Goal: Task Accomplishment & Management: Complete application form

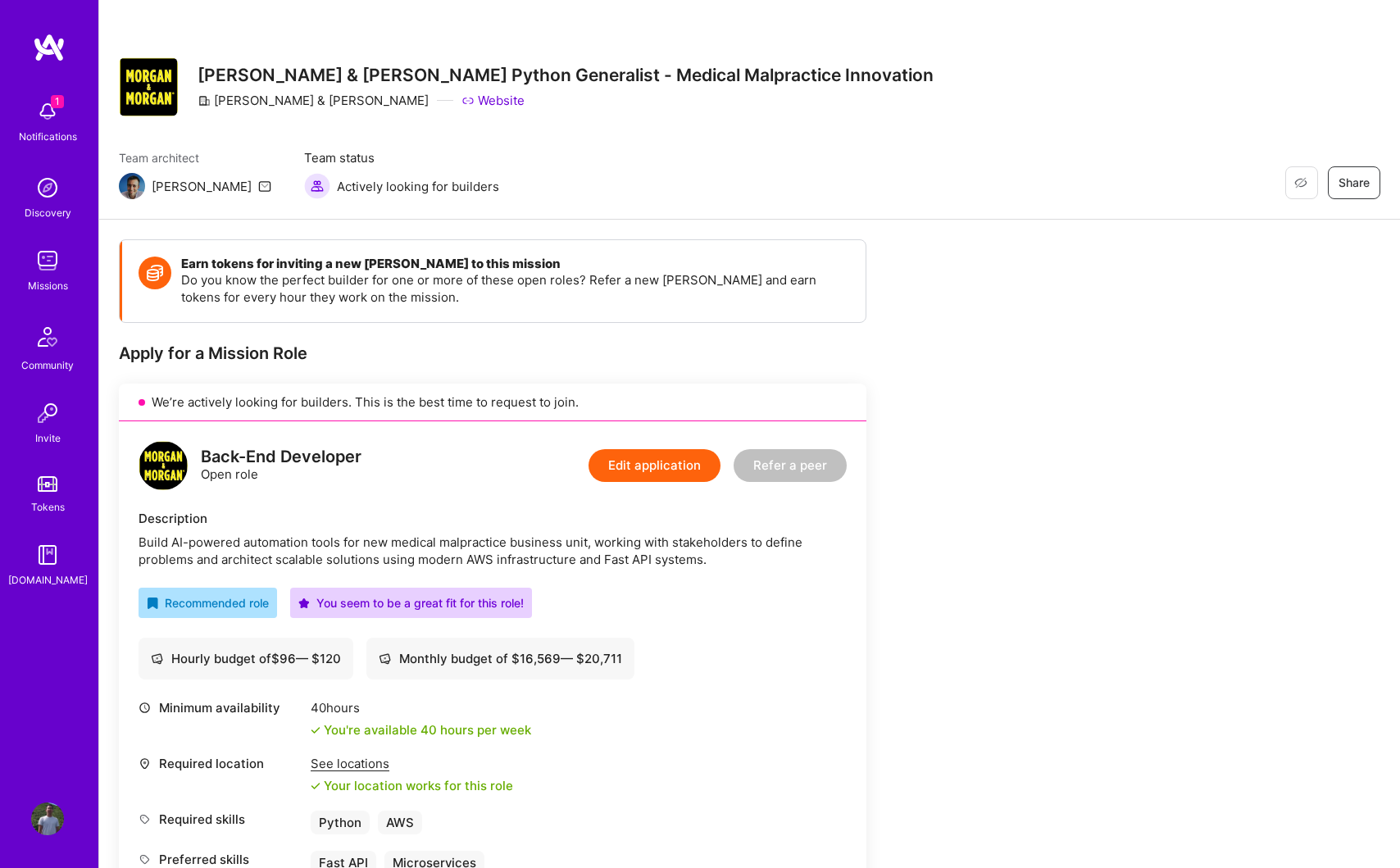
click at [51, 128] on div "Notifications" at bounding box center [48, 136] width 59 height 17
click at [461, 104] on link "Website" at bounding box center [492, 99] width 63 height 17
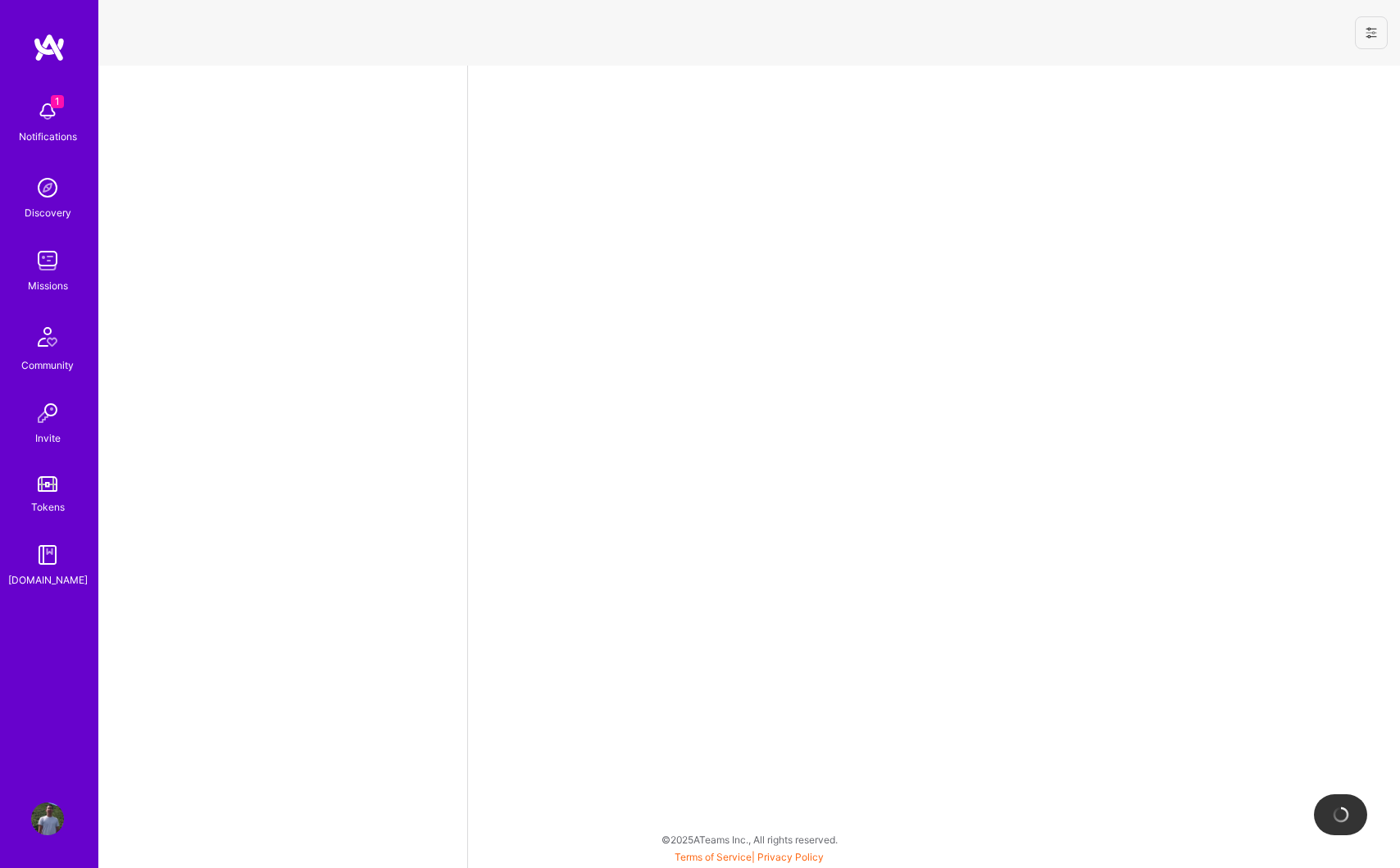
select select "US"
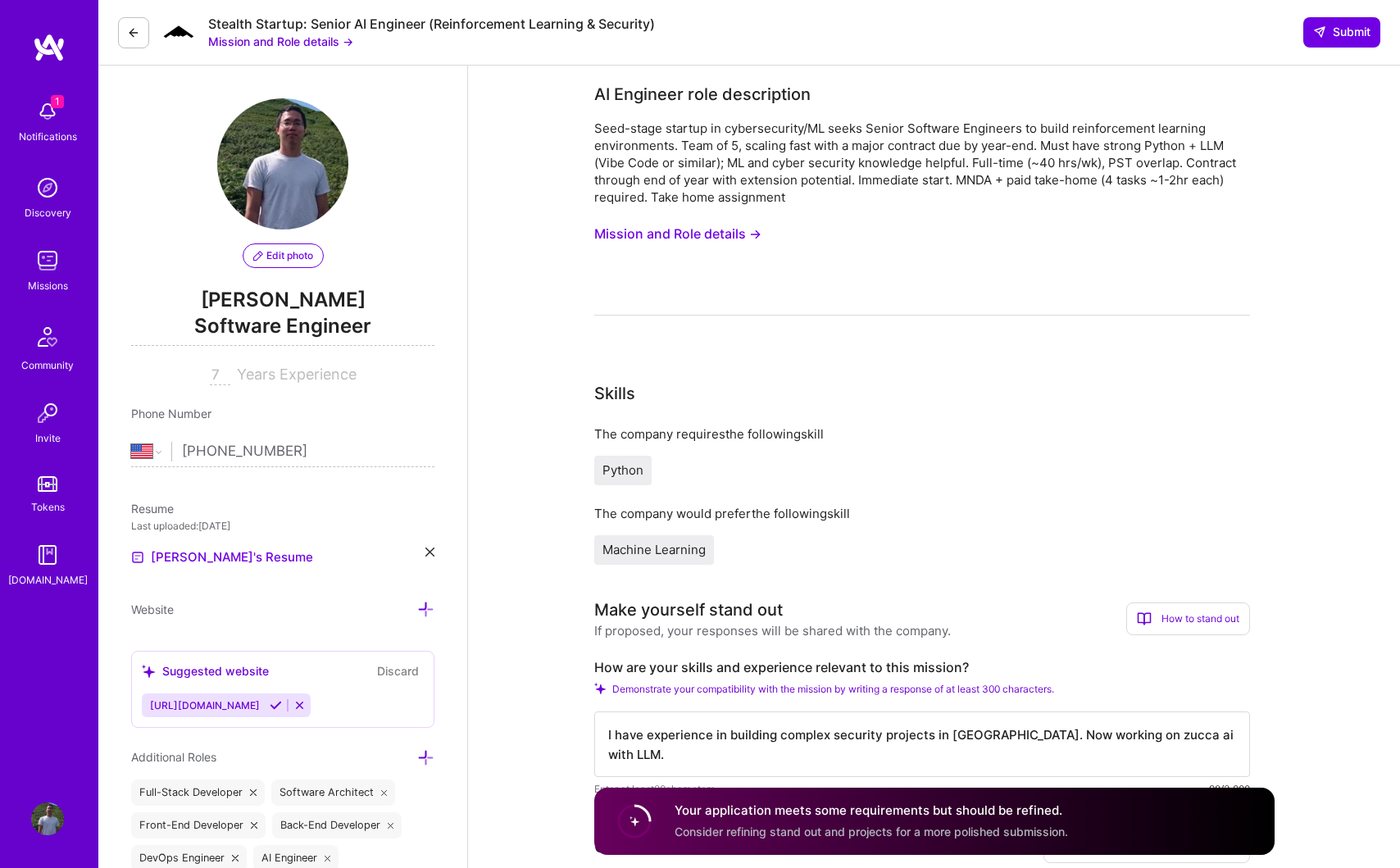
click at [297, 40] on button "Mission and Role details →" at bounding box center [280, 41] width 145 height 17
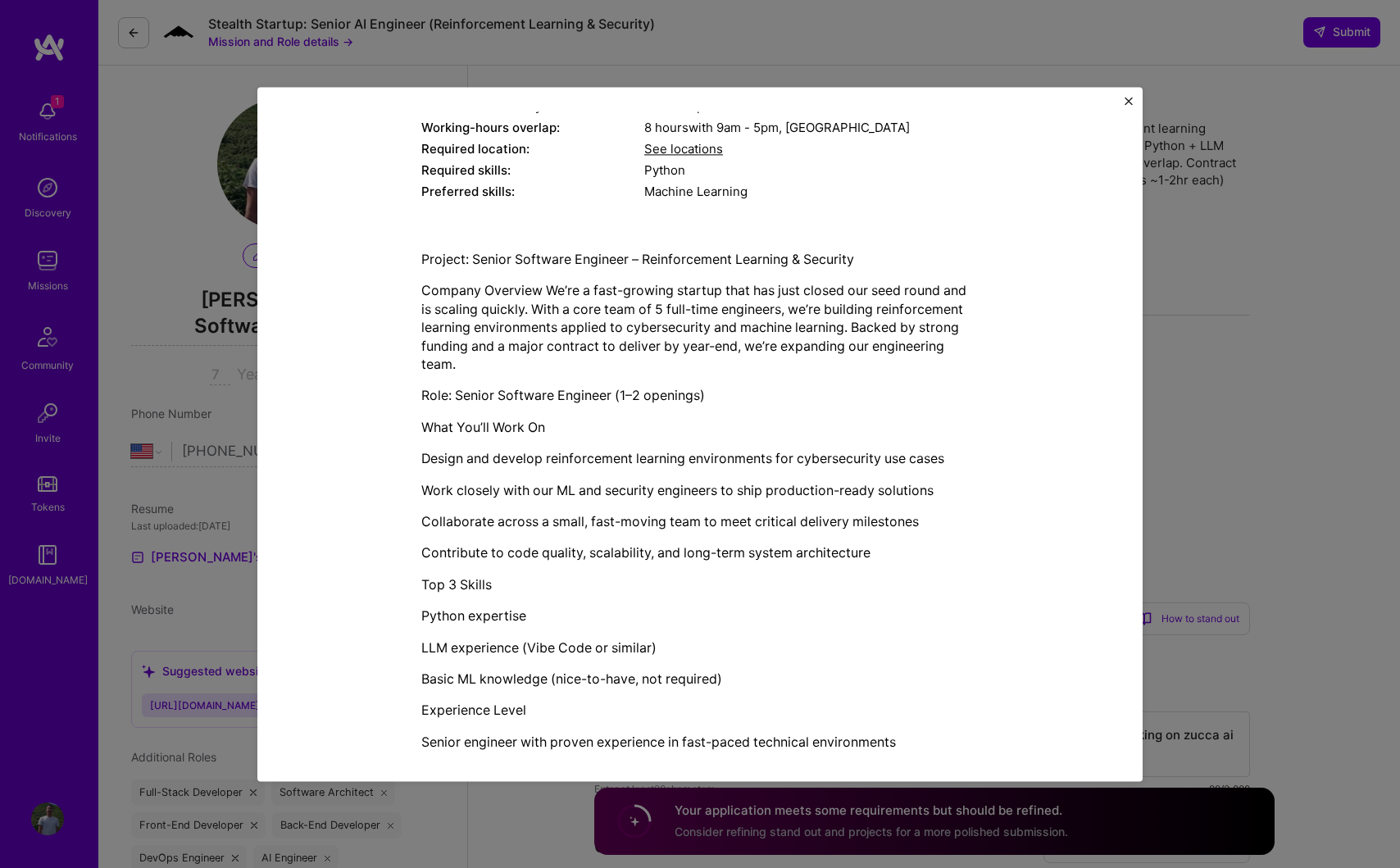
scroll to position [648, 0]
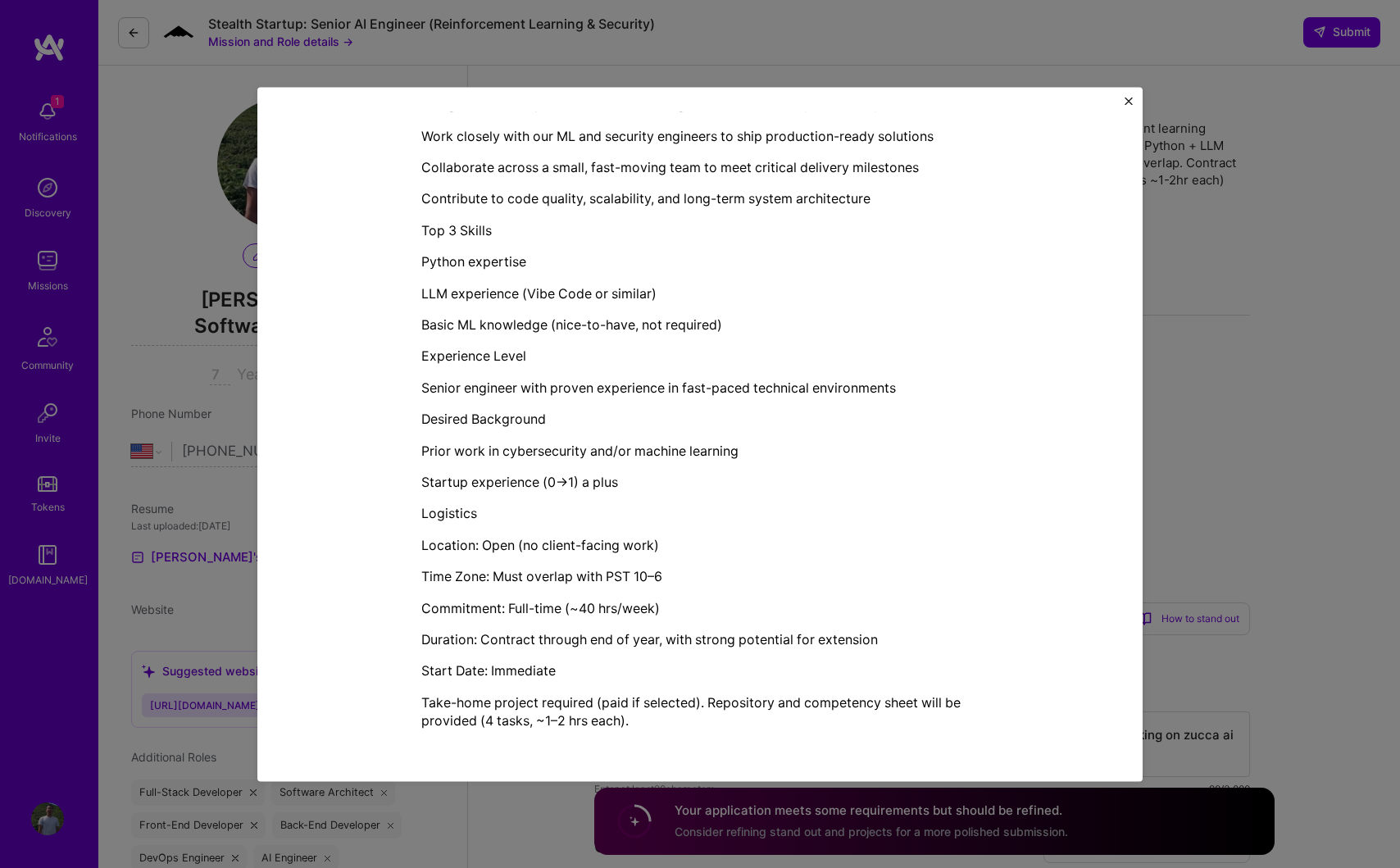
click at [1130, 101] on img "Close" at bounding box center [1129, 100] width 8 height 8
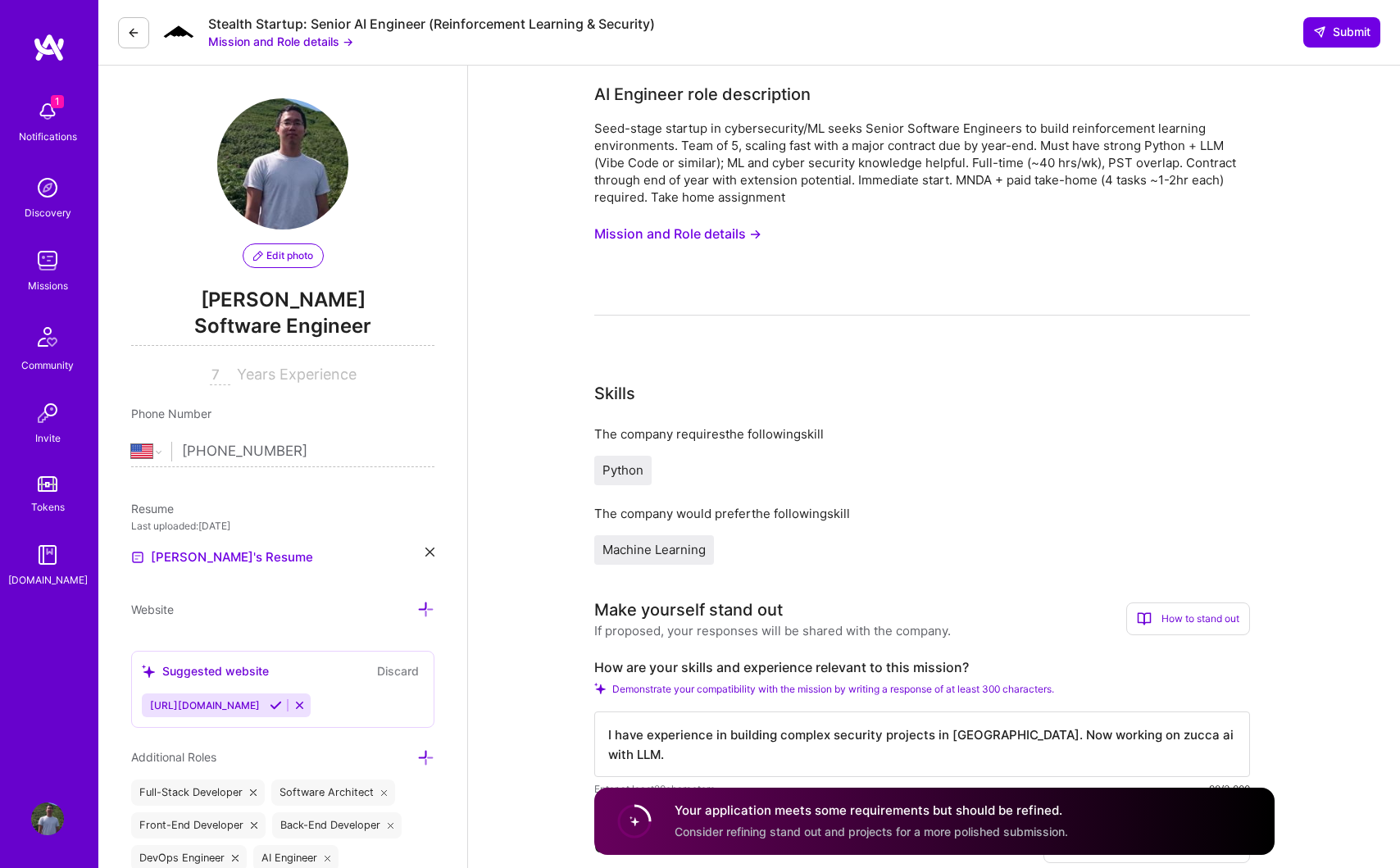
click at [38, 133] on div "Notifications" at bounding box center [48, 136] width 59 height 17
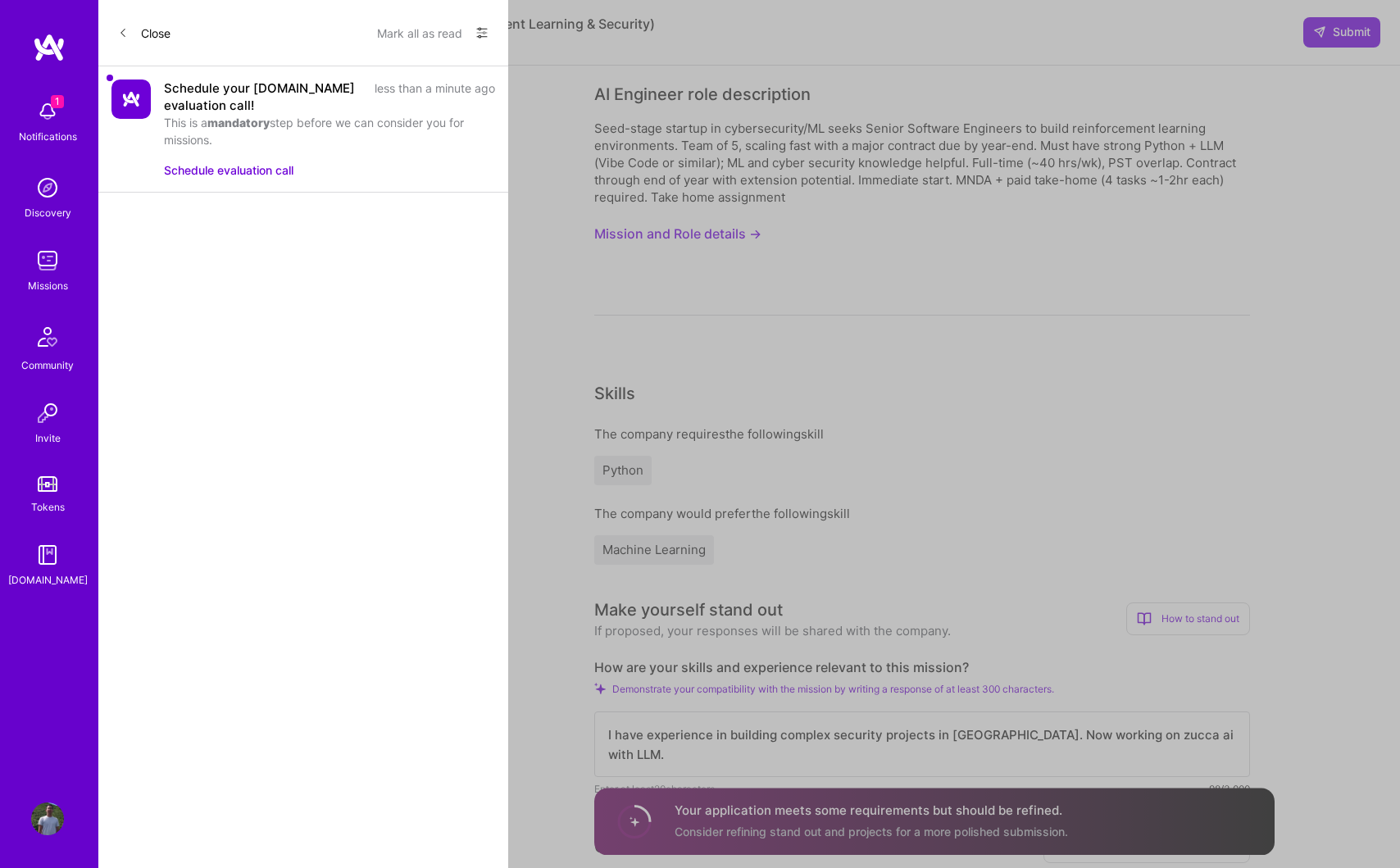
click at [45, 212] on div "Discovery" at bounding box center [48, 212] width 47 height 17
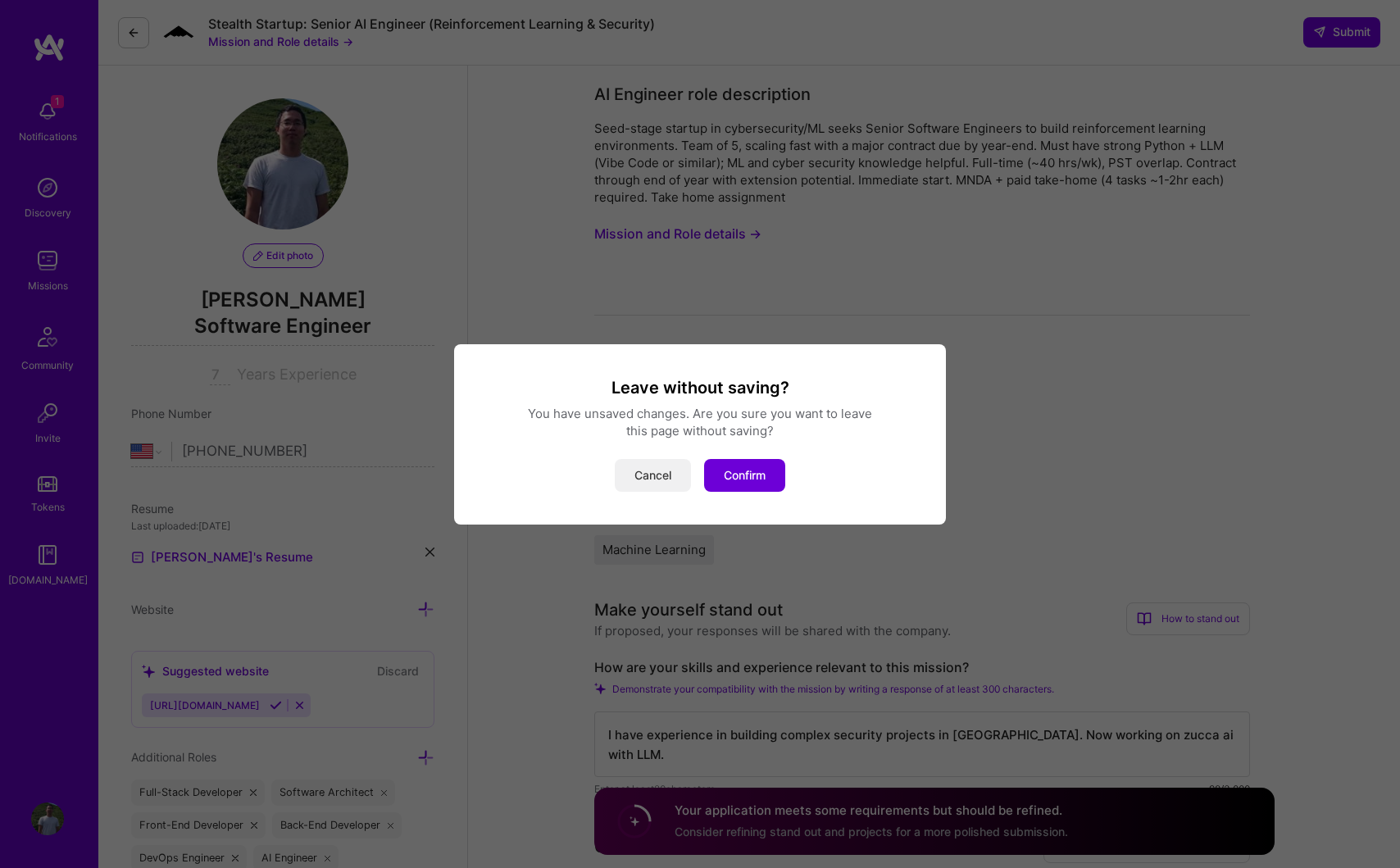
click at [639, 473] on button "Cancel" at bounding box center [652, 475] width 77 height 33
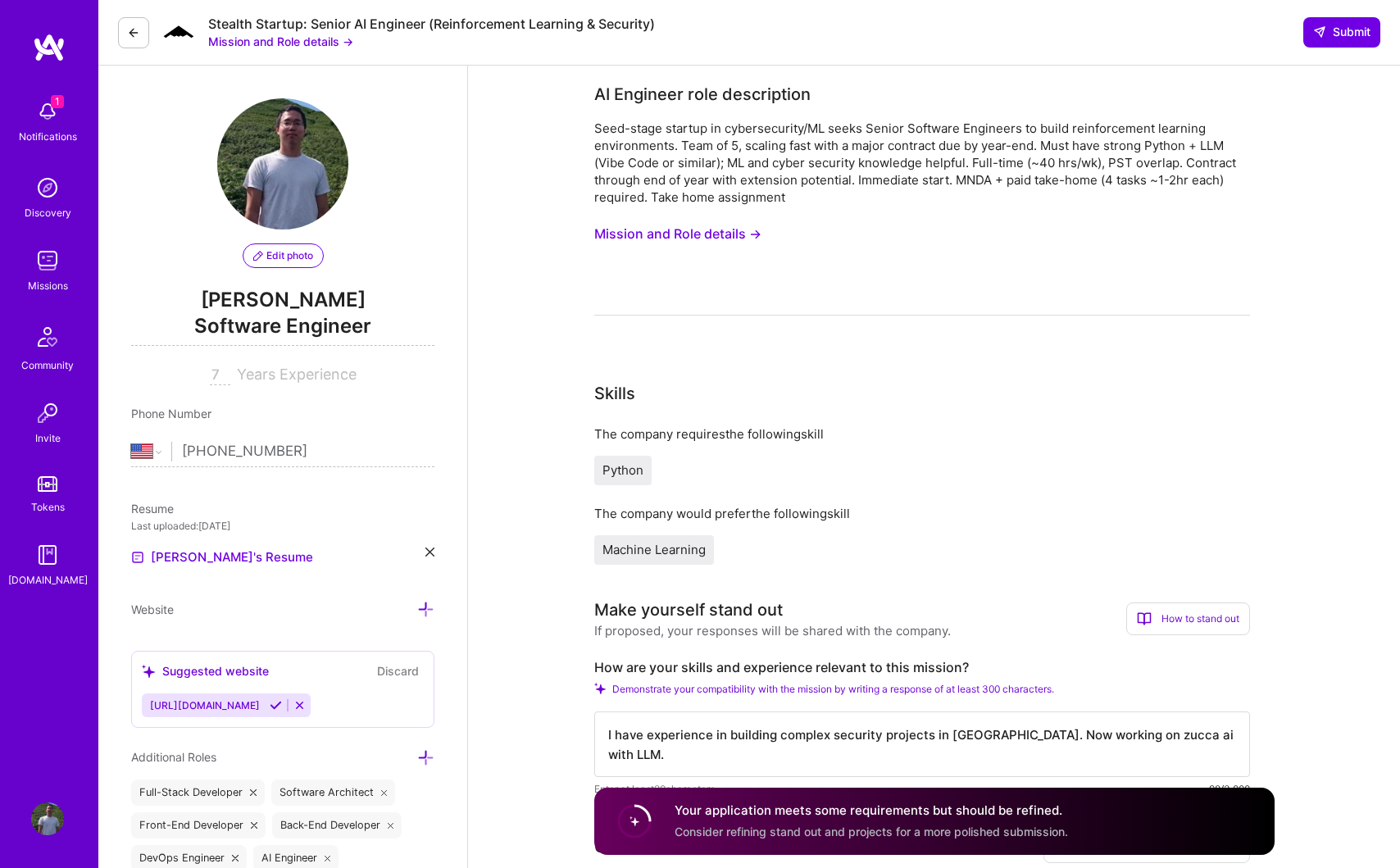
click at [46, 193] on img at bounding box center [47, 187] width 33 height 33
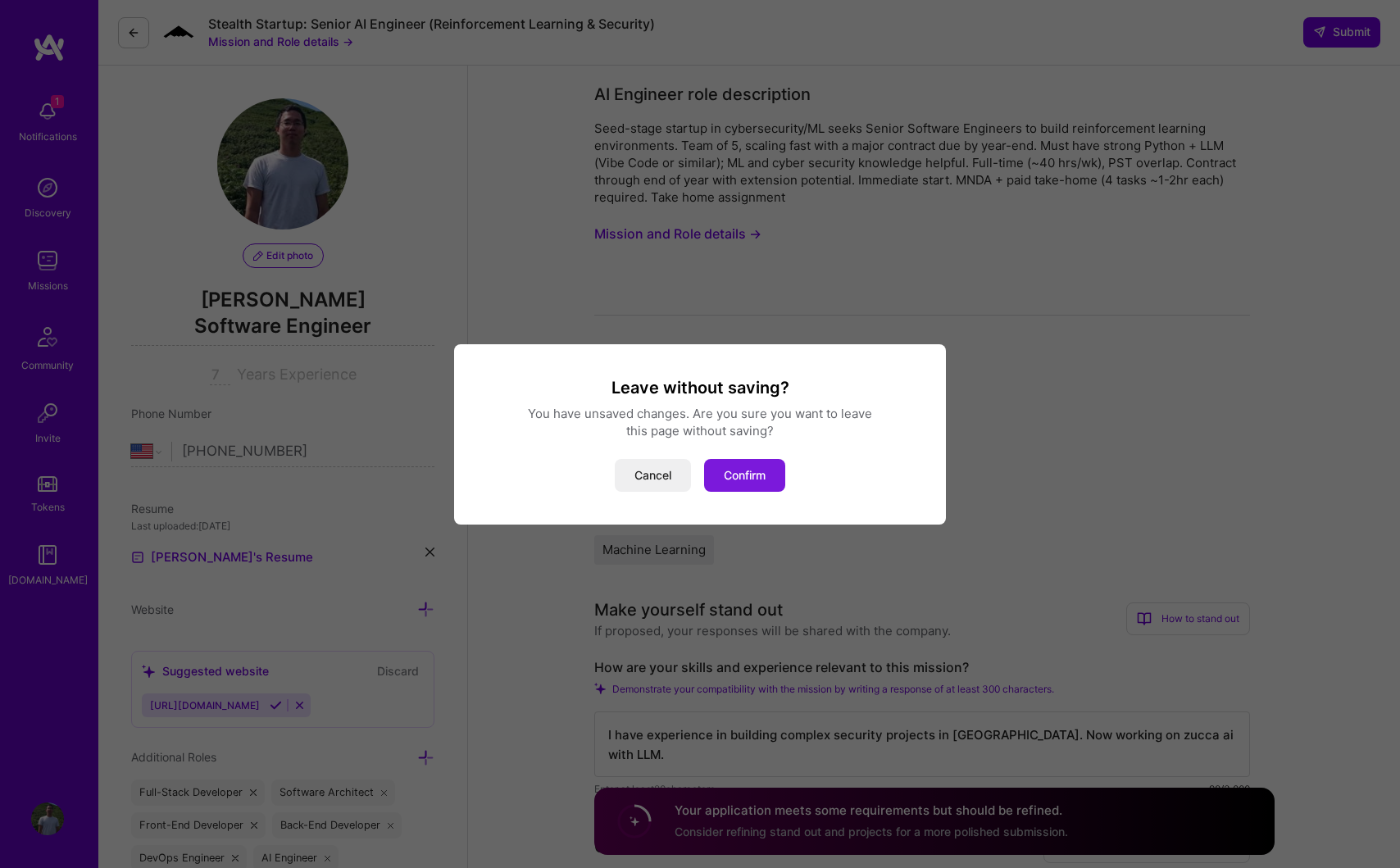
click at [743, 473] on button "Confirm" at bounding box center [745, 475] width 82 height 33
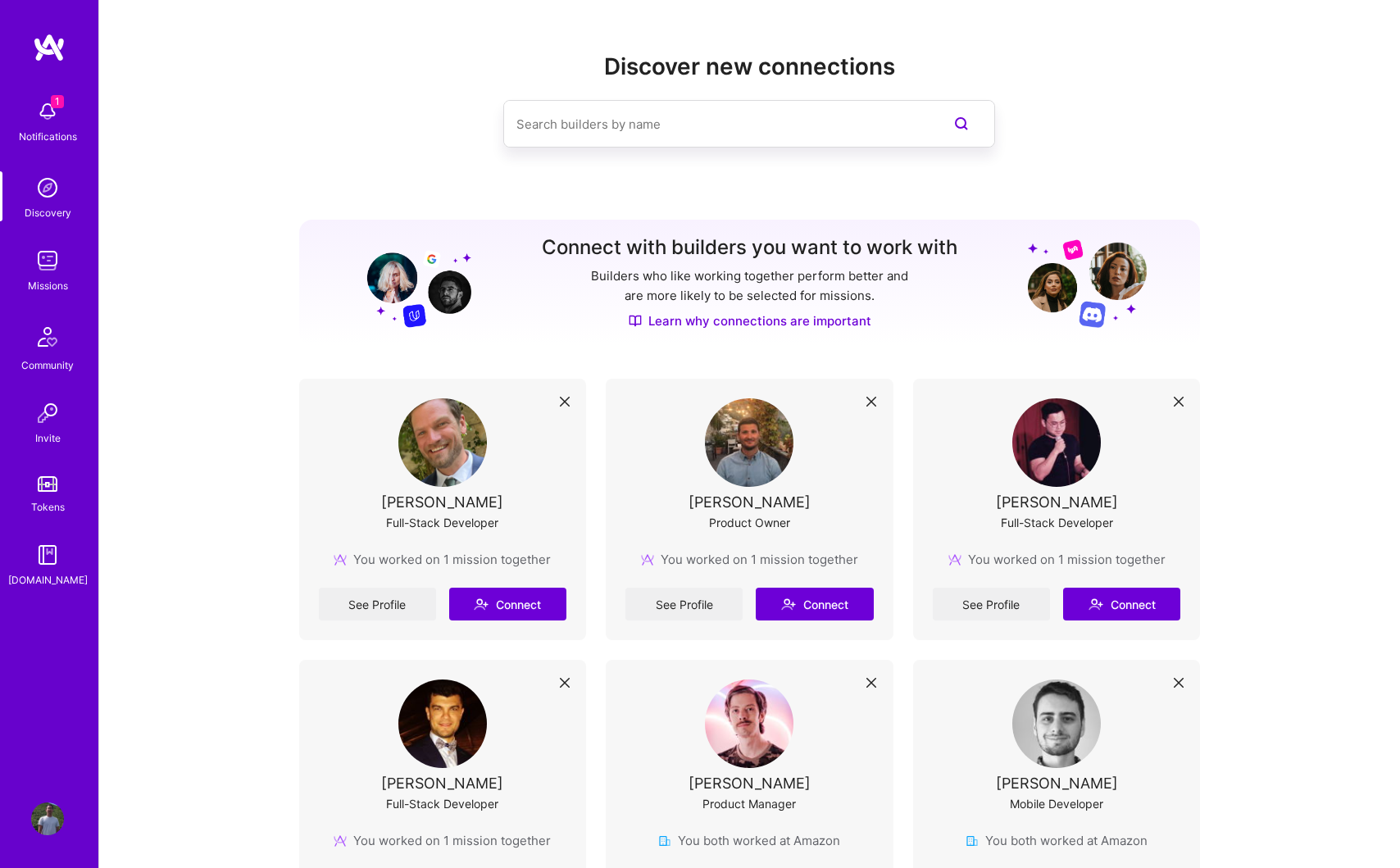
click at [391, 604] on link "See Profile" at bounding box center [378, 604] width 117 height 33
click at [986, 603] on link "See Profile" at bounding box center [991, 604] width 117 height 33
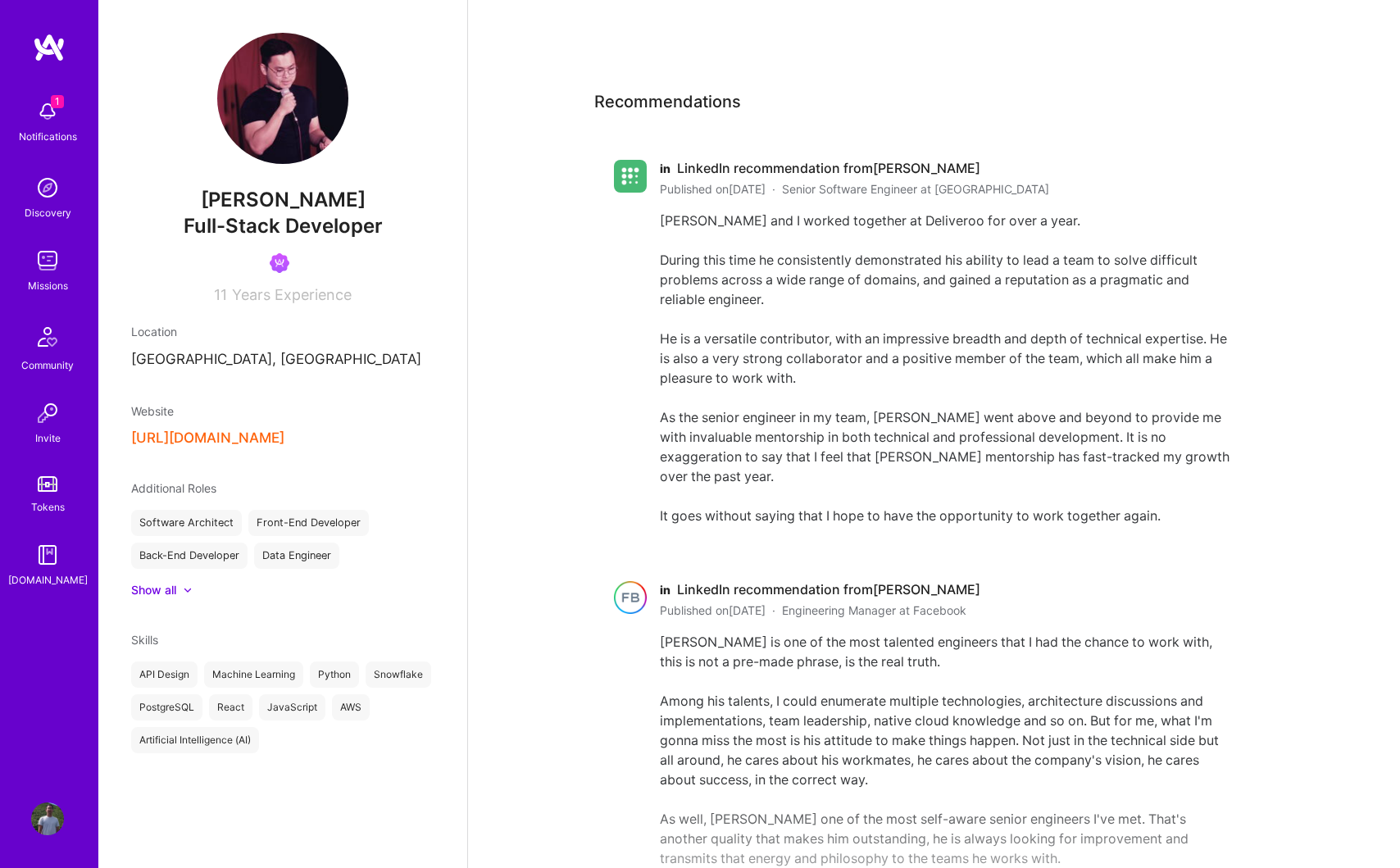
scroll to position [689, 0]
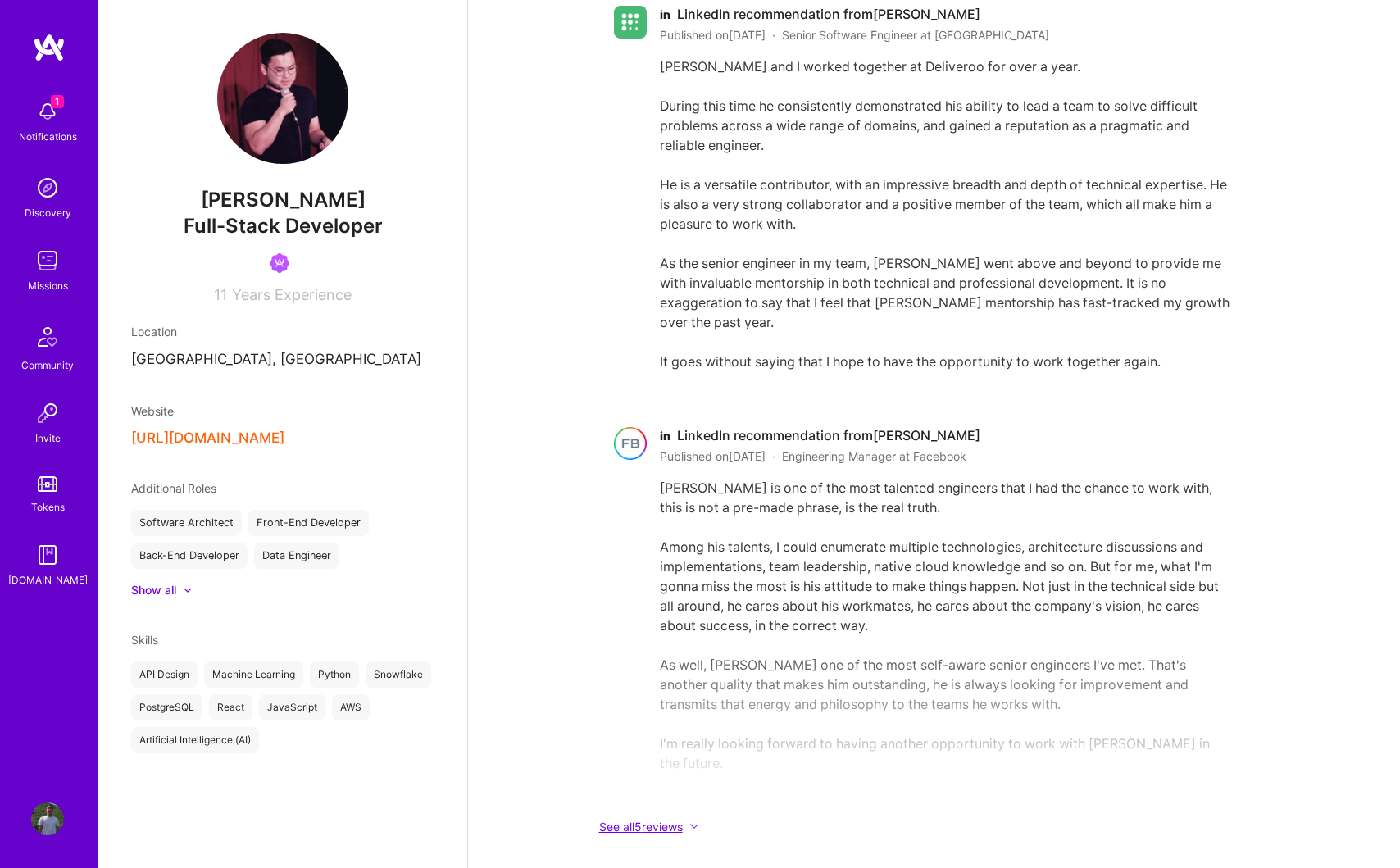
click at [683, 817] on button "See all 5 reviews" at bounding box center [921, 826] width 655 height 19
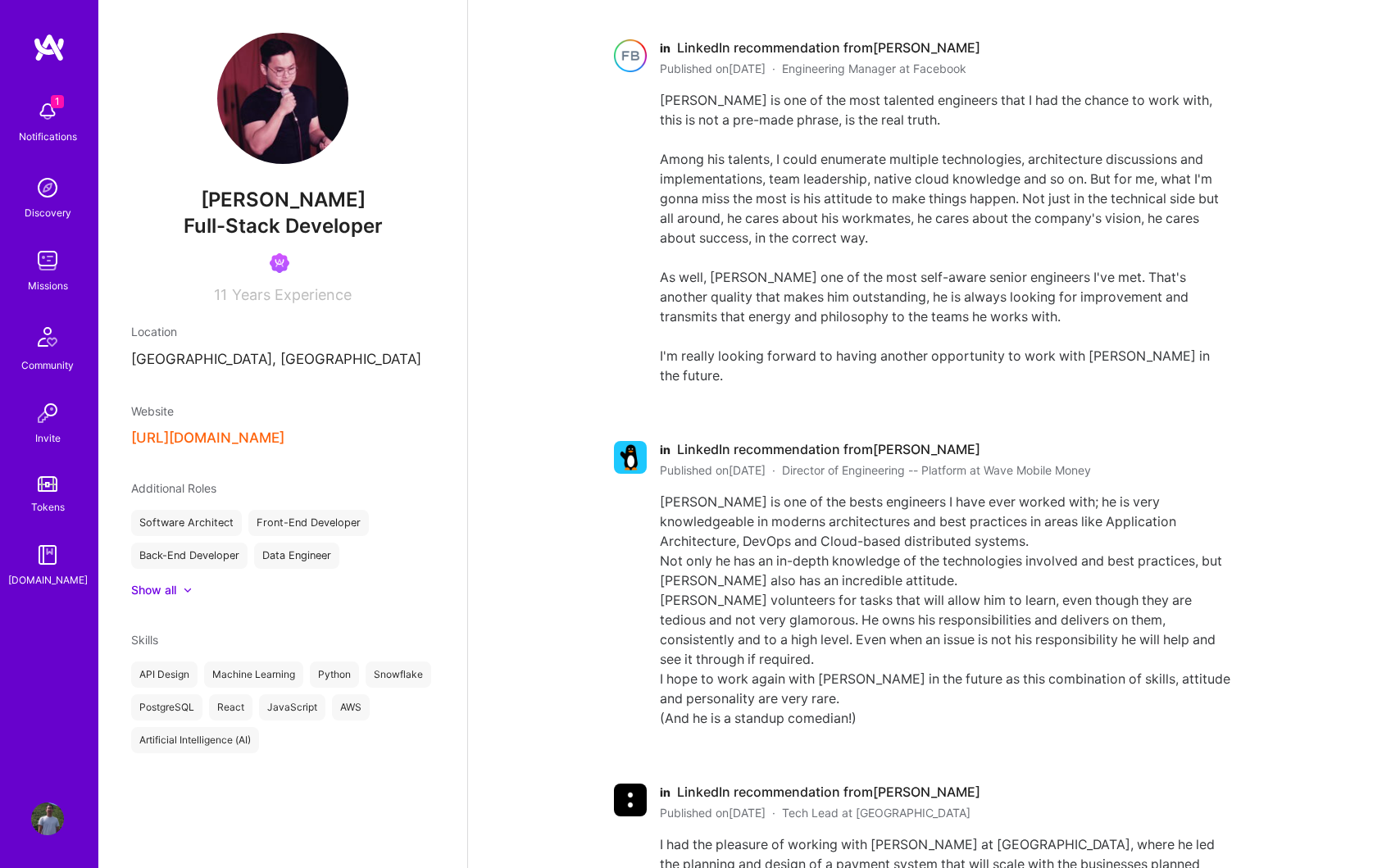
scroll to position [1559, 0]
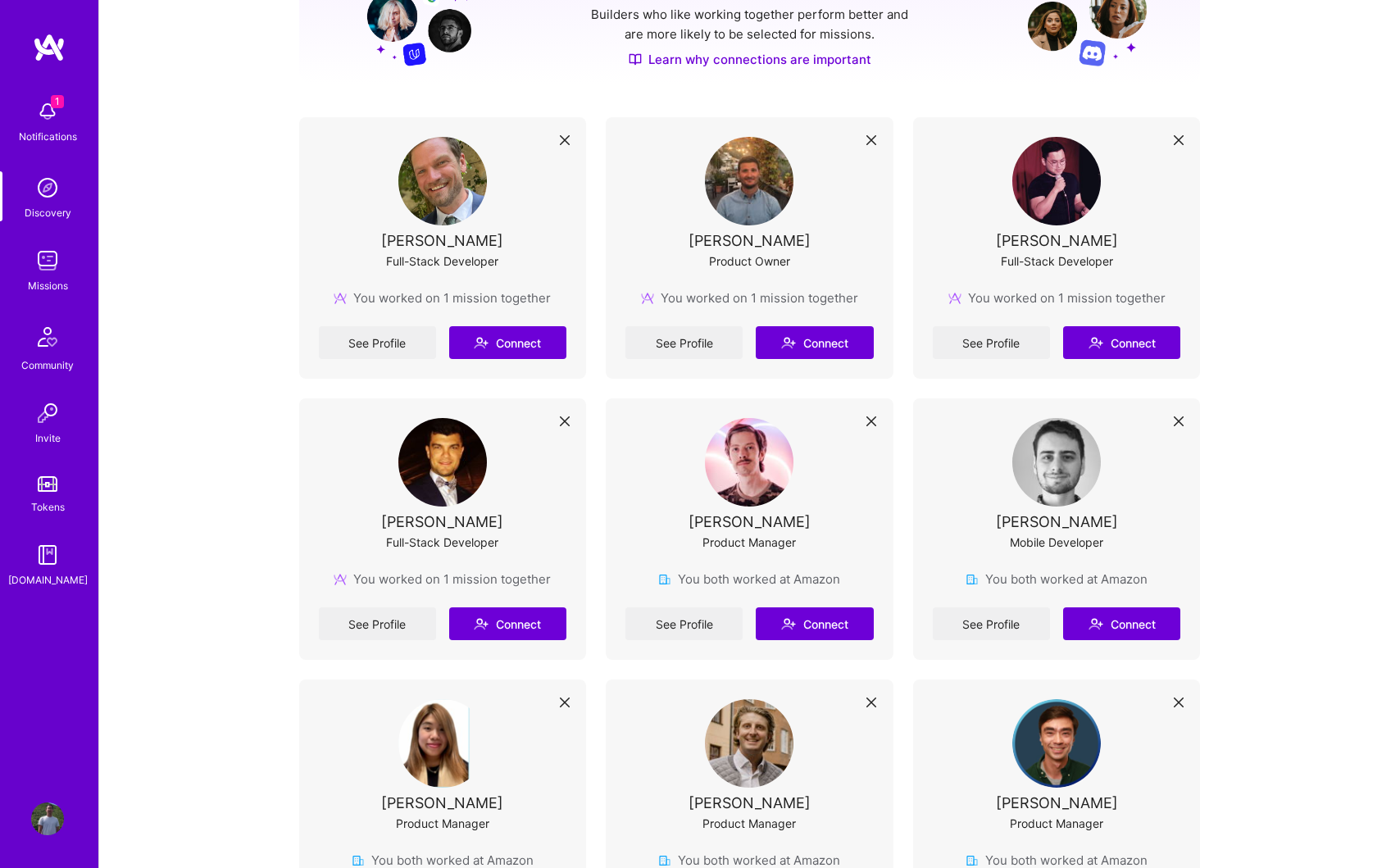
scroll to position [507, 0]
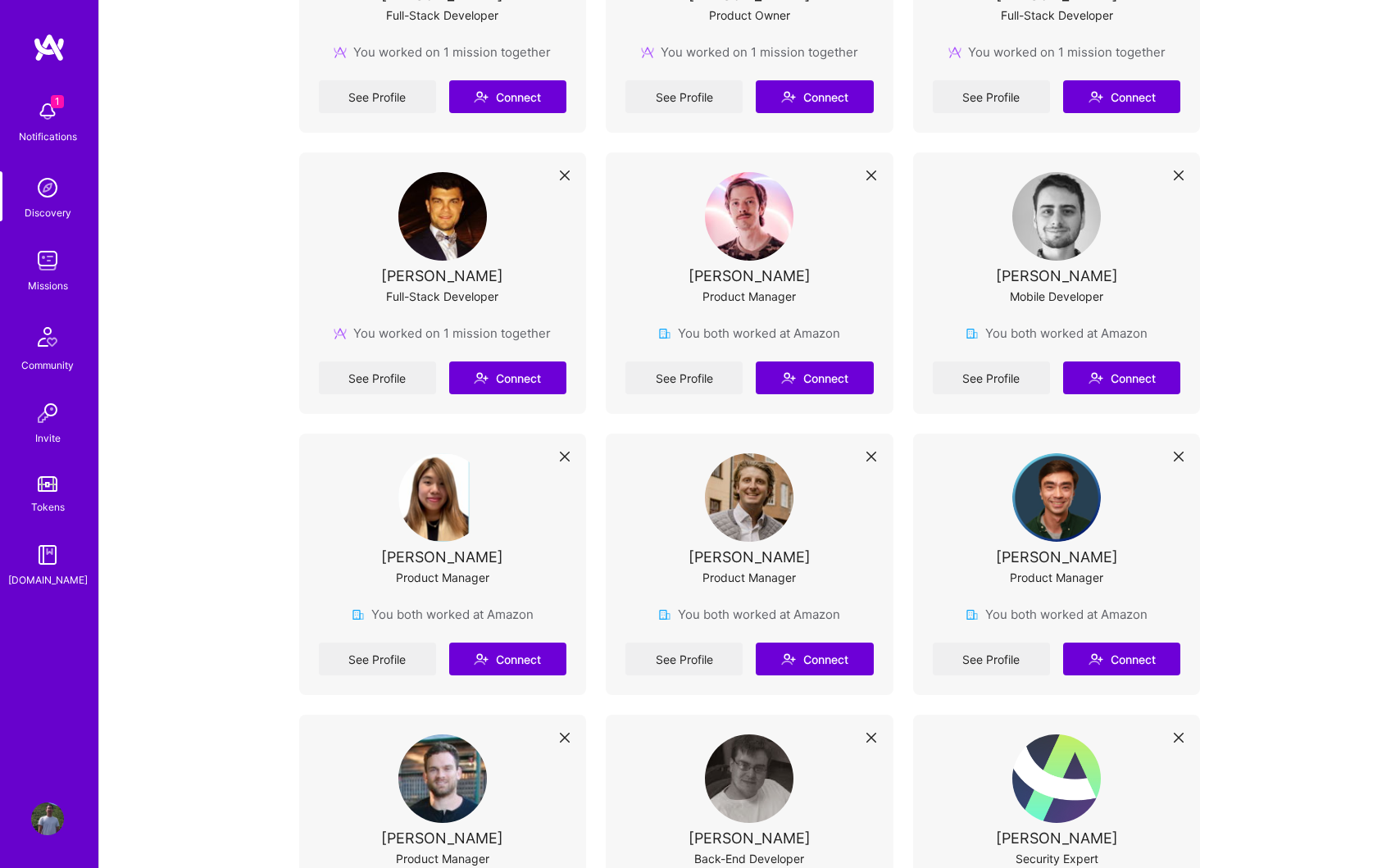
click at [55, 122] on img at bounding box center [47, 111] width 33 height 33
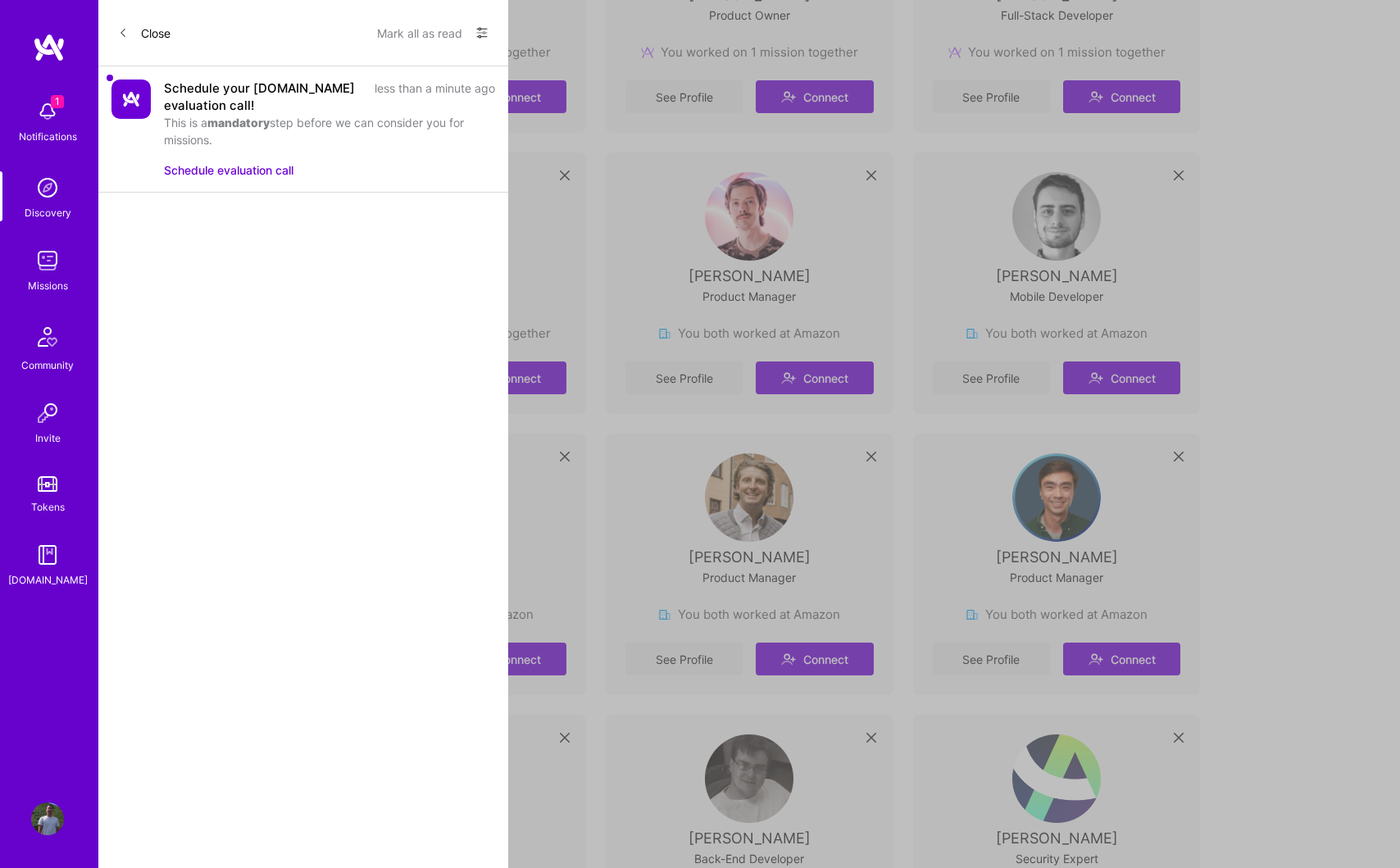
click at [50, 63] on div "1 Notifications Discovery Missions Community Invite Tokens A.Guide" at bounding box center [49, 406] width 98 height 747
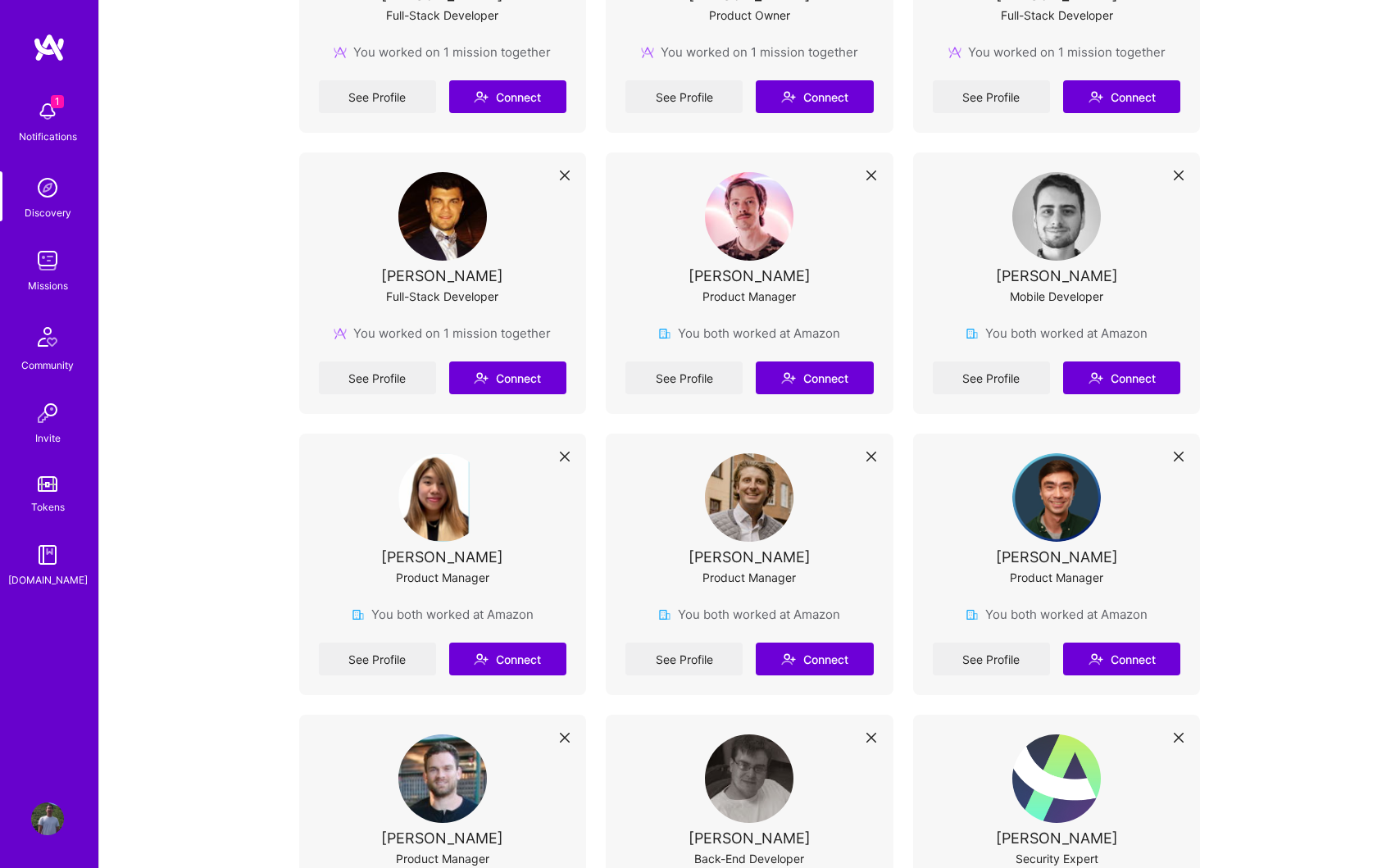
click at [49, 54] on img at bounding box center [49, 48] width 33 height 30
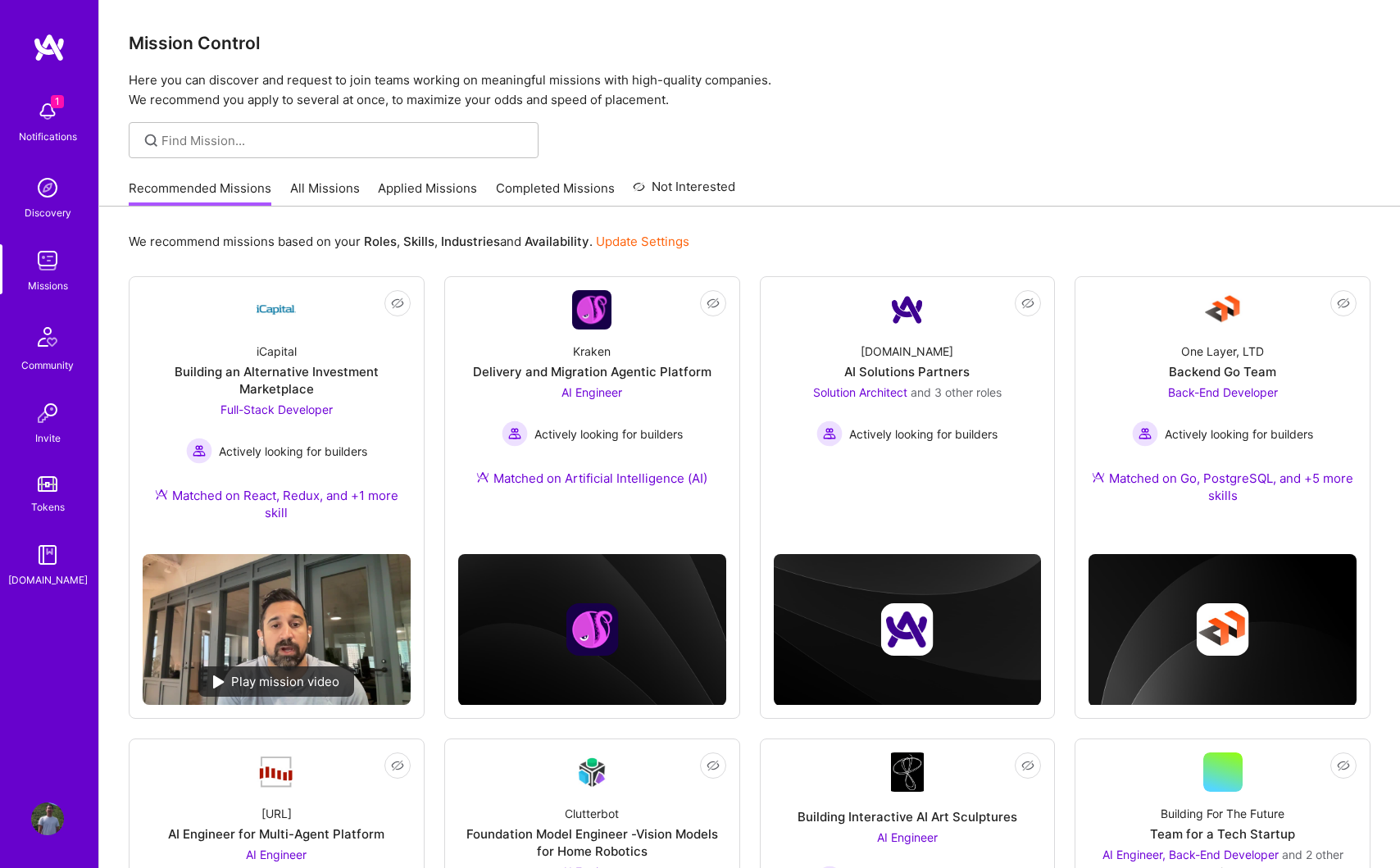
click at [309, 189] on link "All Missions" at bounding box center [325, 192] width 70 height 27
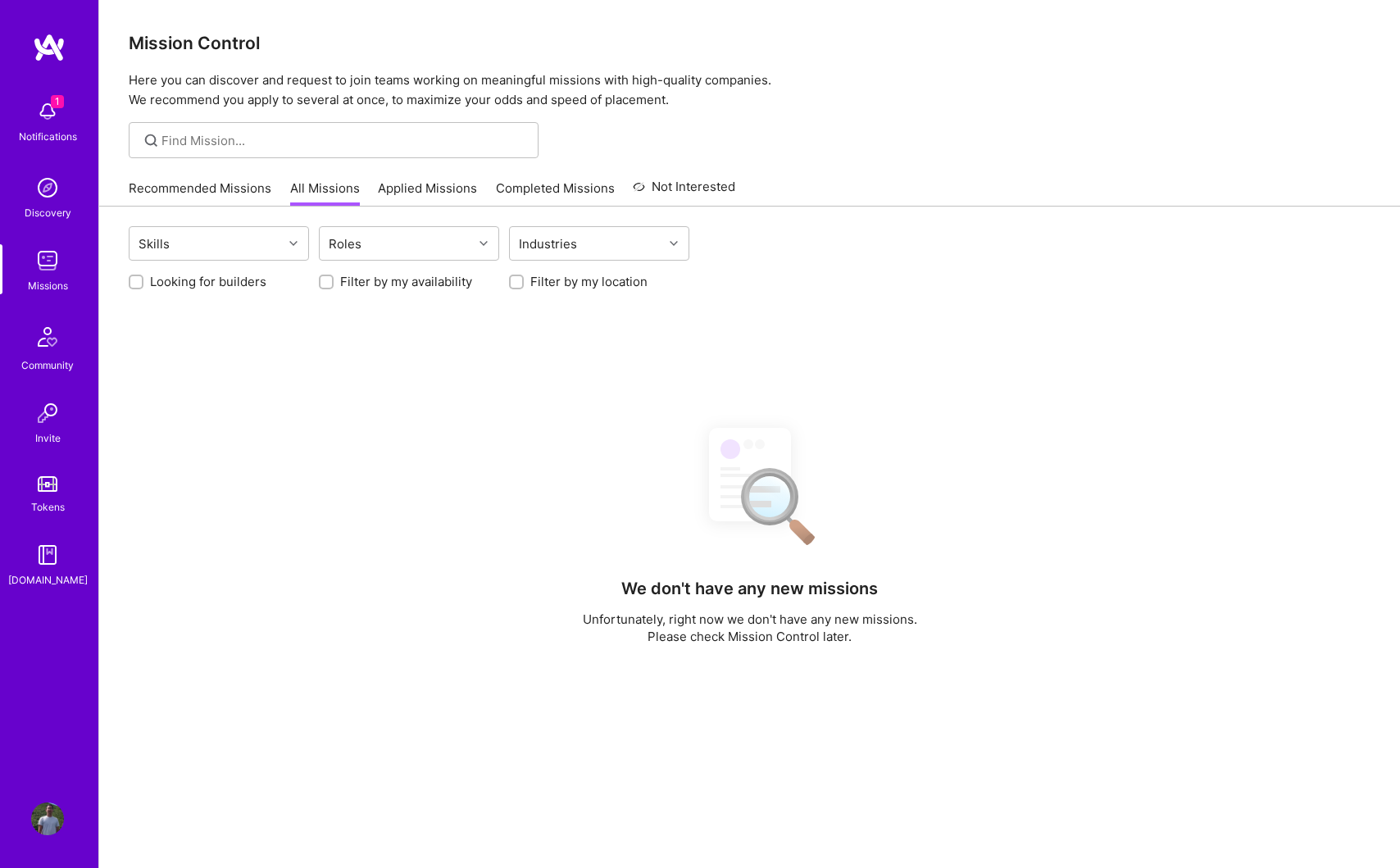
click at [402, 190] on link "Applied Missions" at bounding box center [428, 192] width 99 height 27
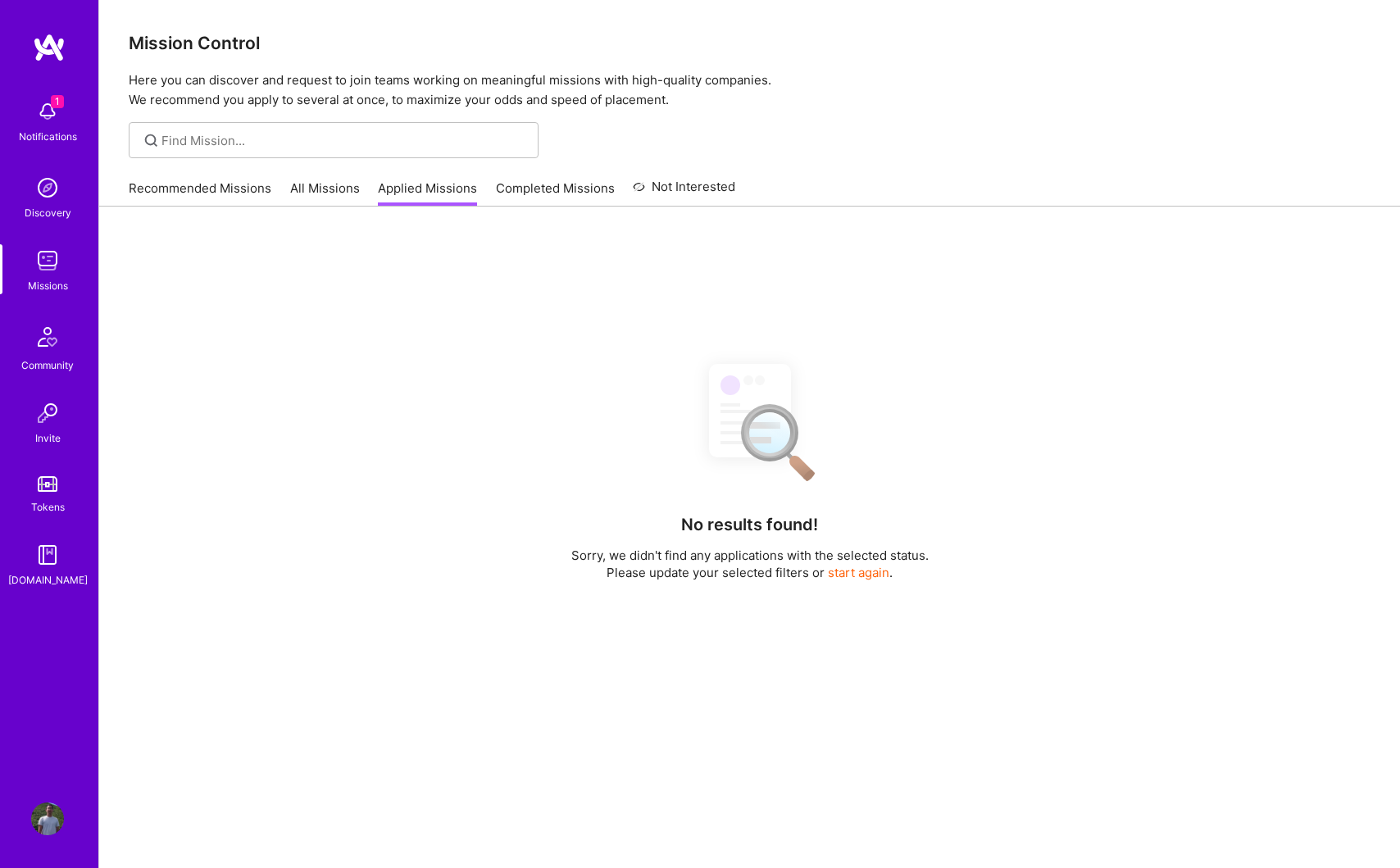
click at [529, 181] on link "Completed Missions" at bounding box center [555, 192] width 118 height 27
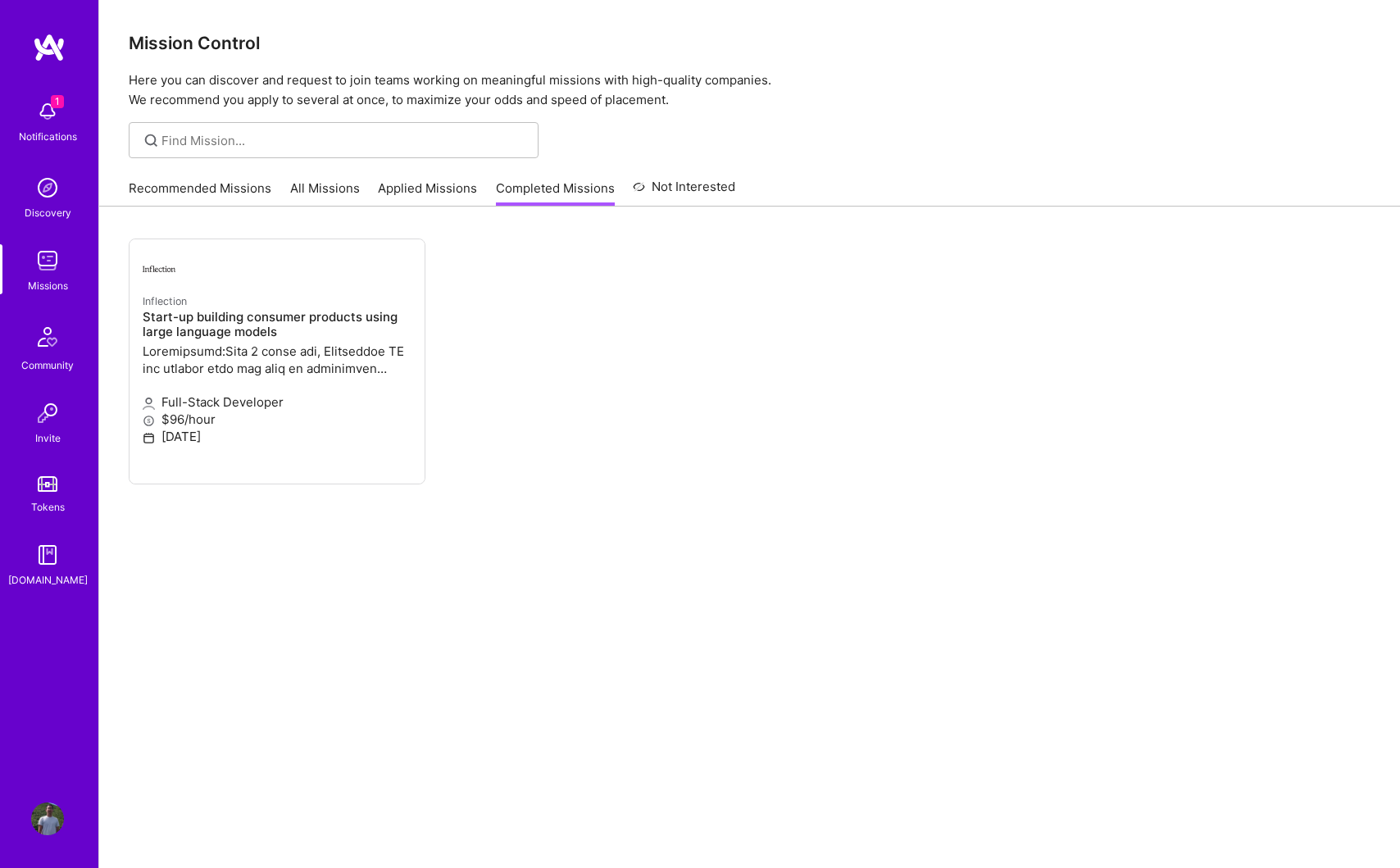
click at [570, 487] on ul "Inflection Start-up building consumer products using large language models Full…" at bounding box center [749, 386] width 1242 height 295
click at [378, 334] on h4 "Start-up building consumer products using large language models" at bounding box center [276, 325] width 268 height 30
